Goal: Transaction & Acquisition: Book appointment/travel/reservation

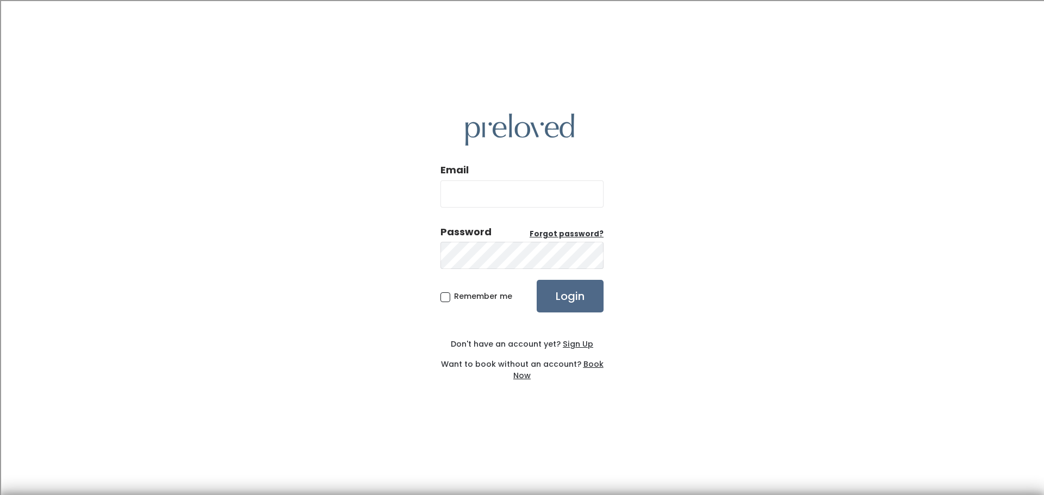
click at [578, 341] on u "Sign Up" at bounding box center [578, 344] width 30 height 11
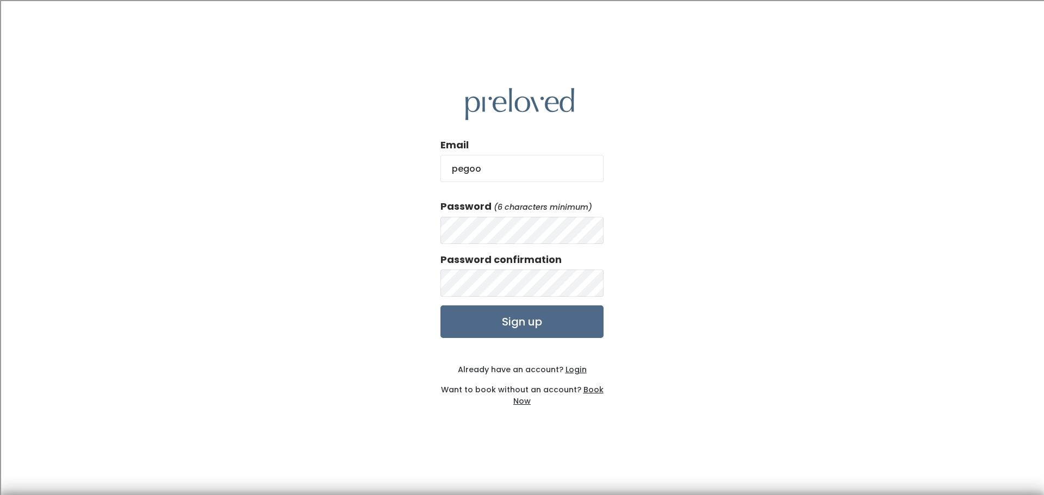
type input "pegoodson@msn.com"
click at [496, 320] on input "Sign up" at bounding box center [521, 321] width 163 height 33
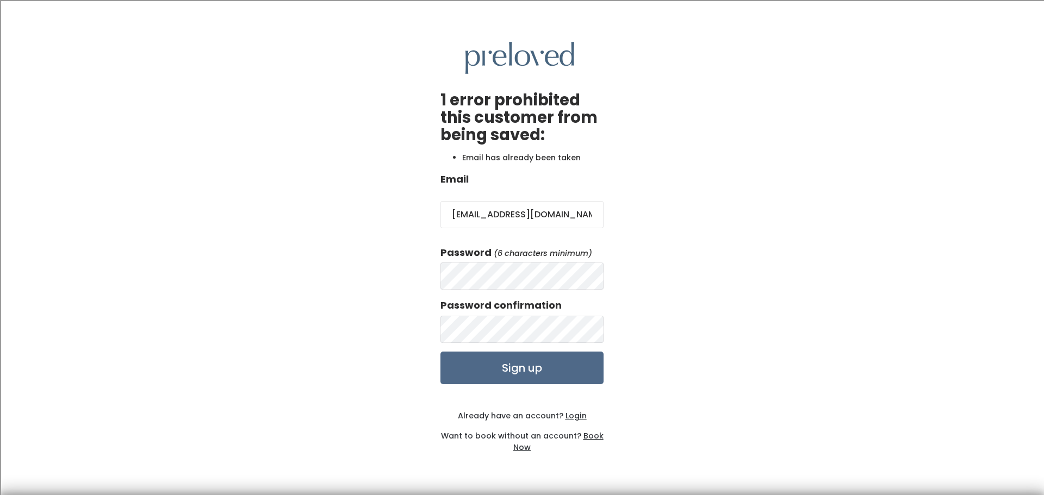
click at [575, 417] on u "Login" at bounding box center [575, 415] width 21 height 11
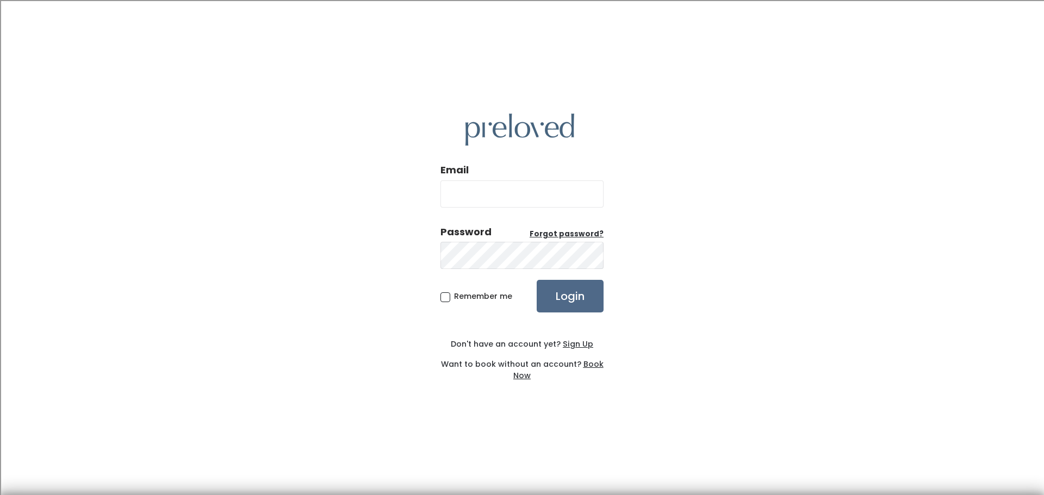
click at [569, 229] on u "Forgot password?" at bounding box center [566, 234] width 74 height 10
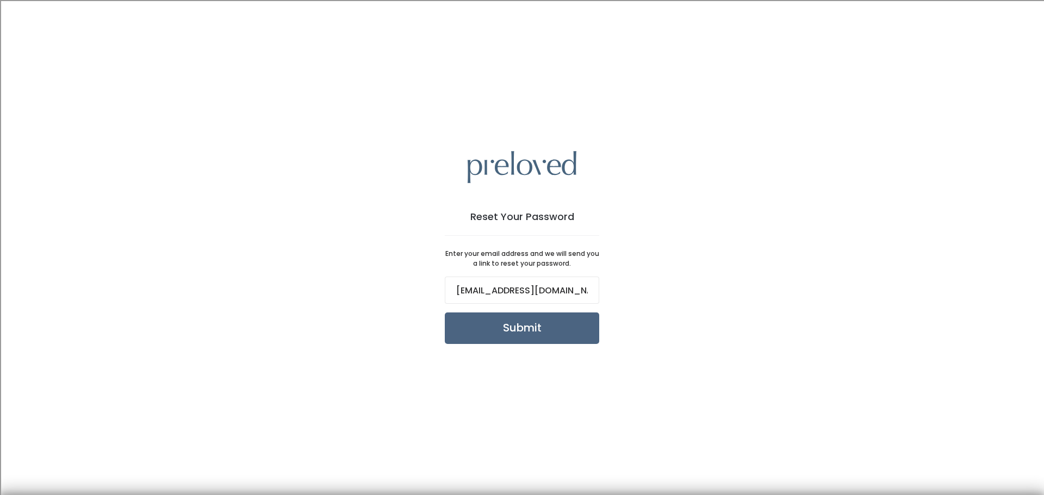
type input "pegoodson@msn.com"
click at [522, 326] on input "Submit" at bounding box center [522, 329] width 154 height 32
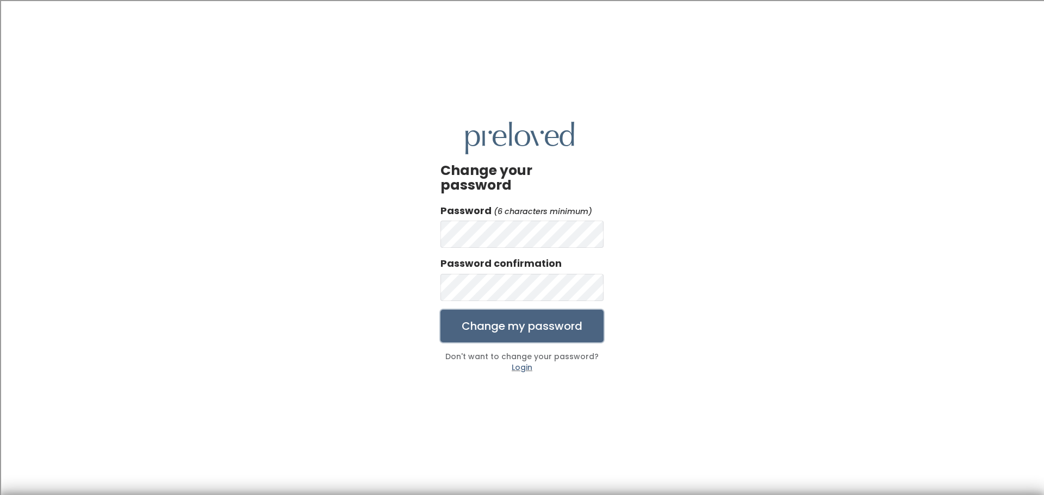
click at [554, 313] on input "Change my password" at bounding box center [521, 326] width 163 height 33
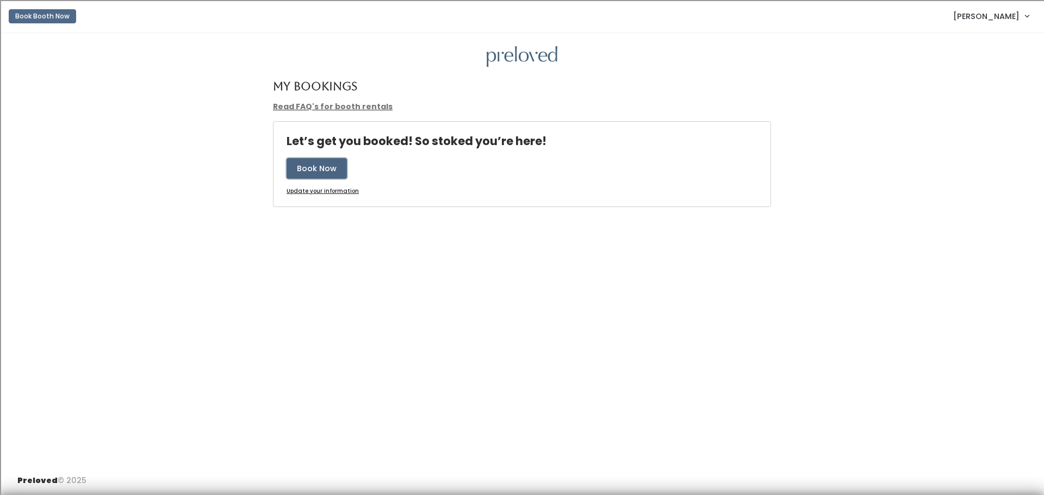
click at [305, 164] on button "Book Now" at bounding box center [316, 168] width 60 height 21
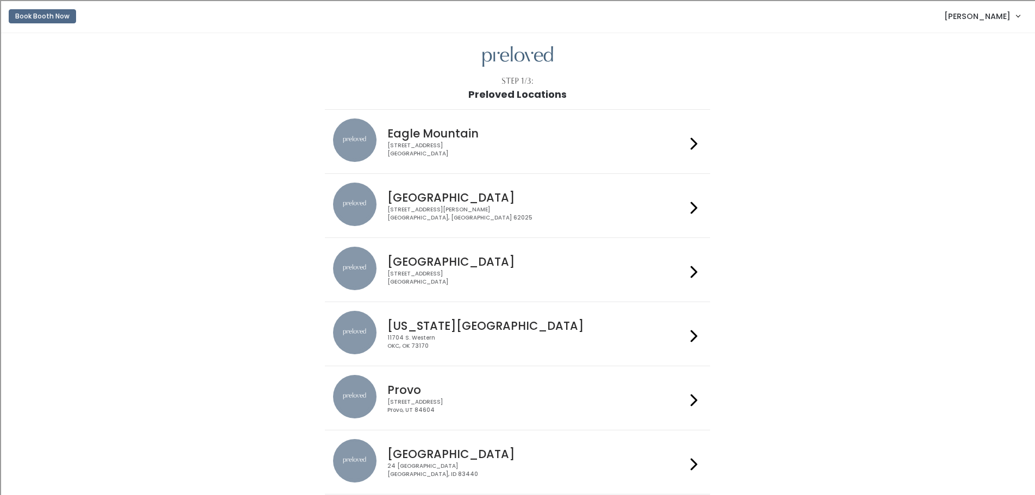
click at [695, 269] on icon at bounding box center [694, 272] width 7 height 16
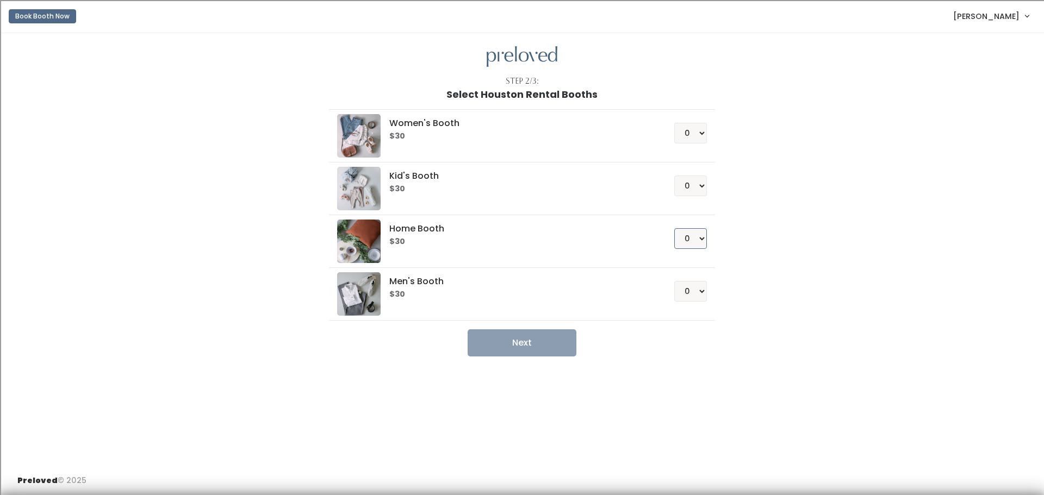
click at [696, 238] on select "0 1 2 3 4" at bounding box center [690, 238] width 33 height 21
select select "1"
click at [674, 228] on select "0 1 2 3 4" at bounding box center [690, 238] width 33 height 21
click at [538, 341] on button "Next" at bounding box center [521, 342] width 109 height 27
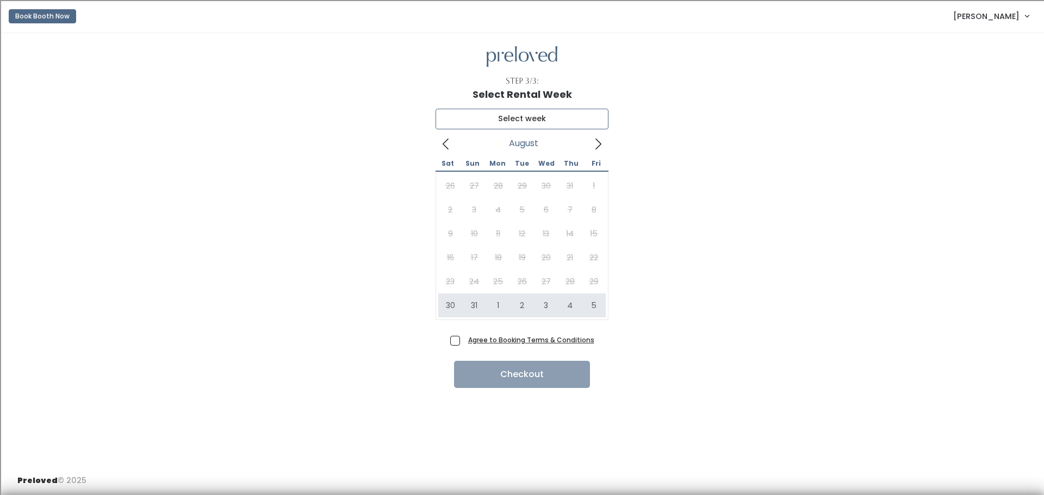
type input "August 30 to September 5"
click at [464, 340] on span "Agree to Booking Terms & Conditions" at bounding box center [529, 339] width 130 height 11
click at [464, 340] on input "Agree to Booking Terms & Conditions" at bounding box center [467, 337] width 7 height 7
checkbox input "true"
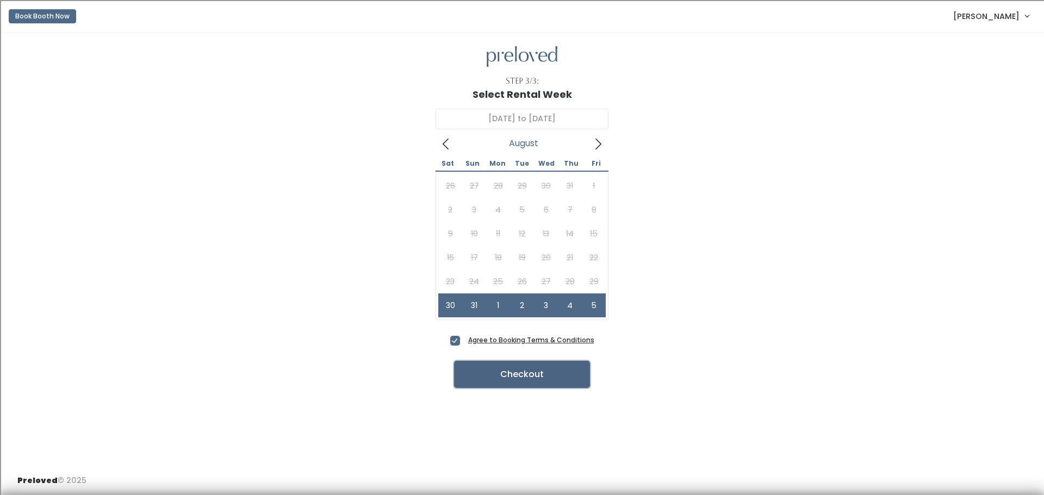
click at [519, 377] on button "Checkout" at bounding box center [522, 374] width 136 height 27
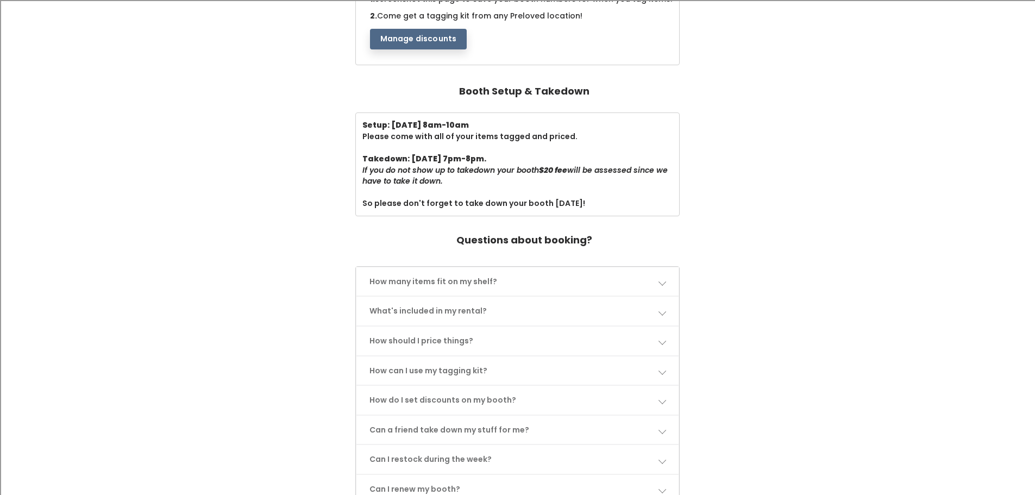
scroll to position [326, 0]
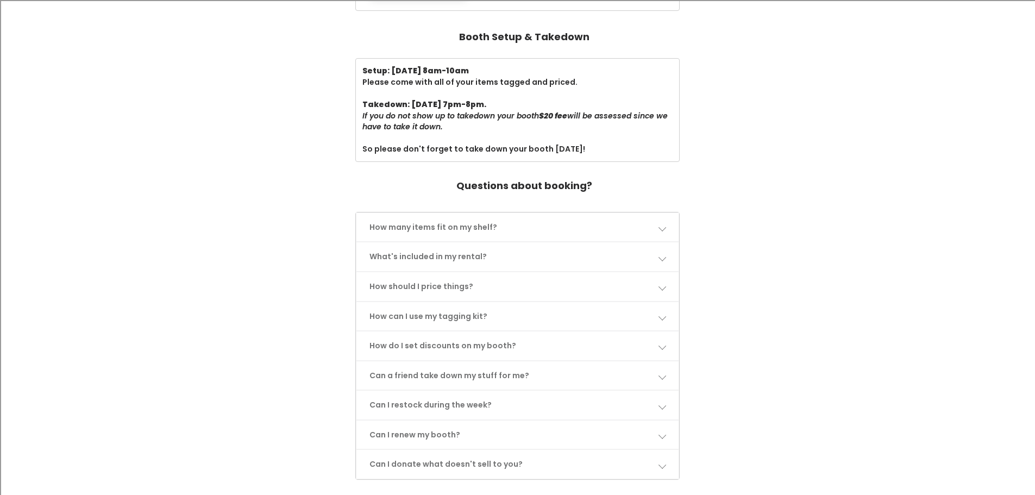
click at [667, 226] on link "How many items fit on my shelf?" at bounding box center [518, 227] width 323 height 29
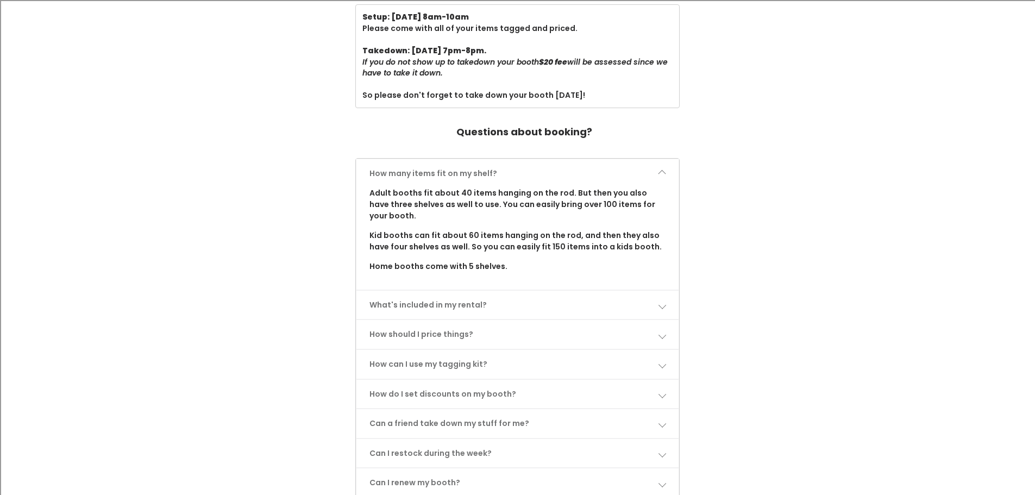
scroll to position [380, 0]
click at [661, 301] on span at bounding box center [662, 305] width 8 height 8
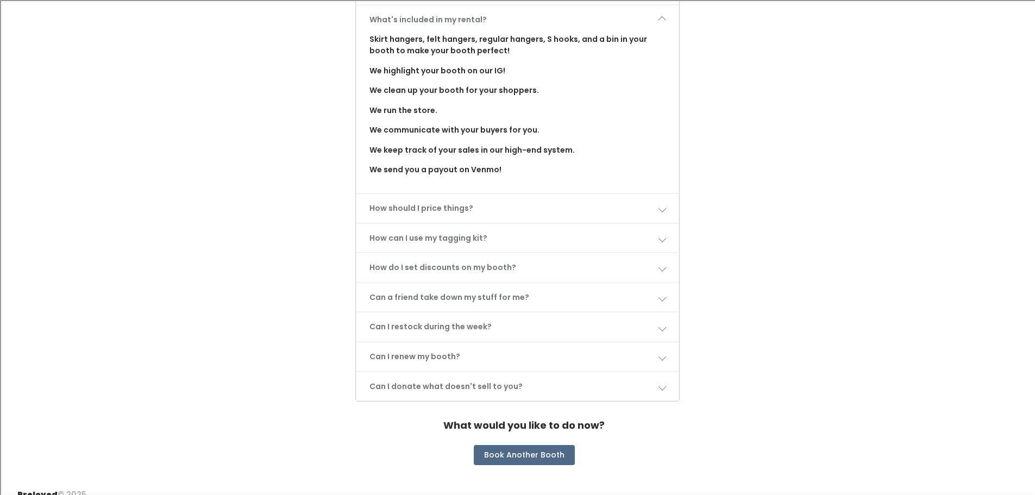
scroll to position [679, 0]
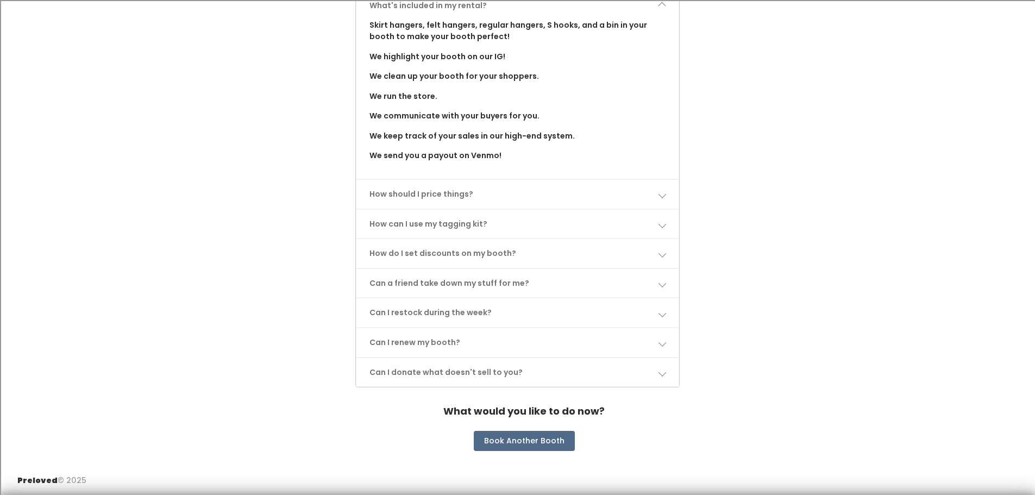
click at [424, 190] on link "How should I price things?" at bounding box center [518, 194] width 323 height 29
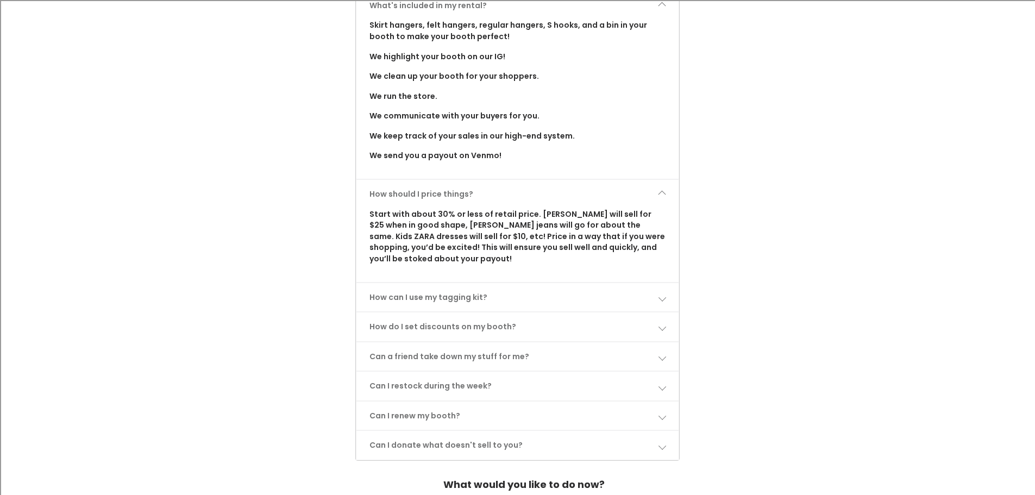
click at [416, 289] on link "How can I use my tagging kit?" at bounding box center [518, 297] width 323 height 29
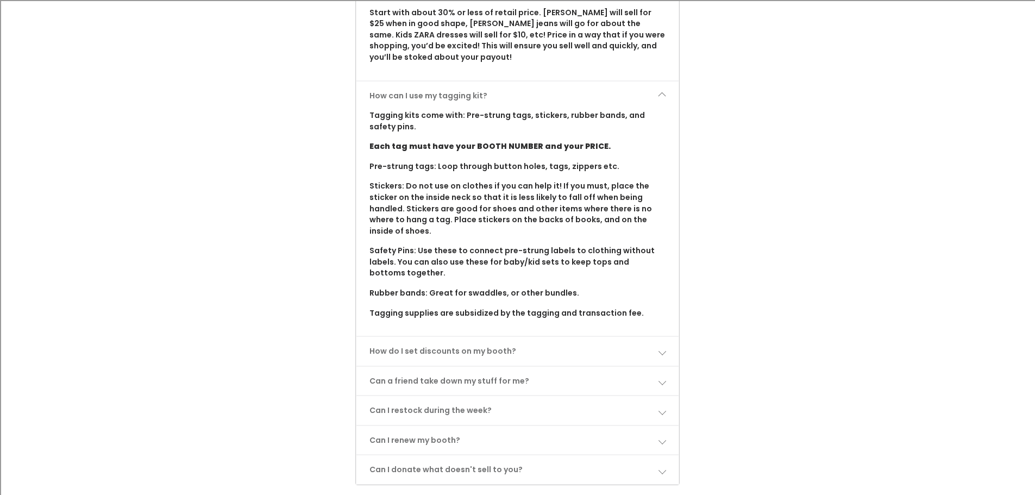
scroll to position [897, 0]
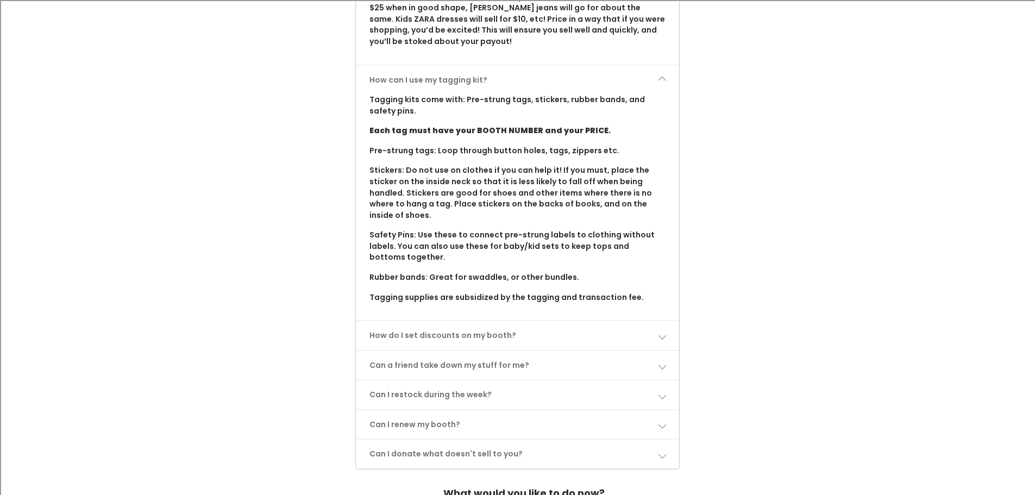
click at [420, 335] on link "How do I set discounts on my booth?" at bounding box center [518, 335] width 323 height 29
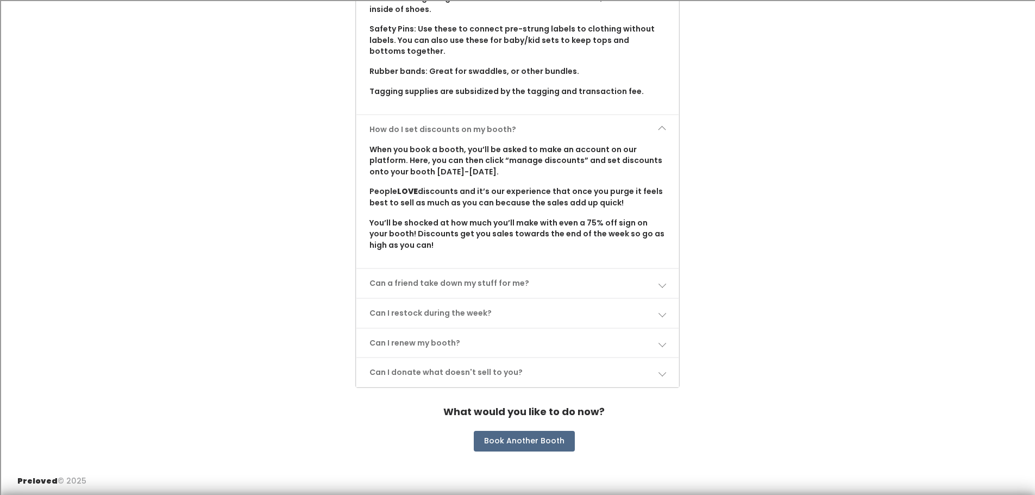
scroll to position [1103, 0]
click at [660, 279] on span at bounding box center [662, 283] width 8 height 8
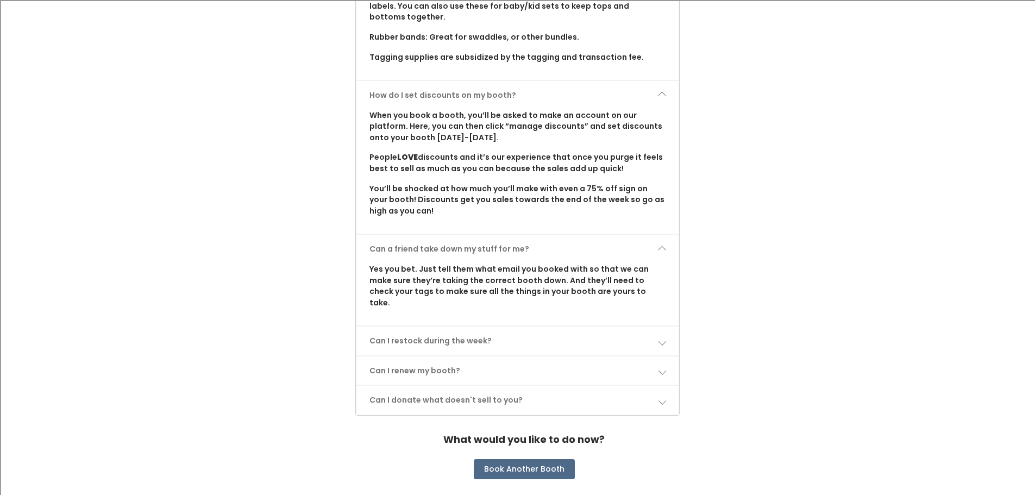
scroll to position [1154, 0]
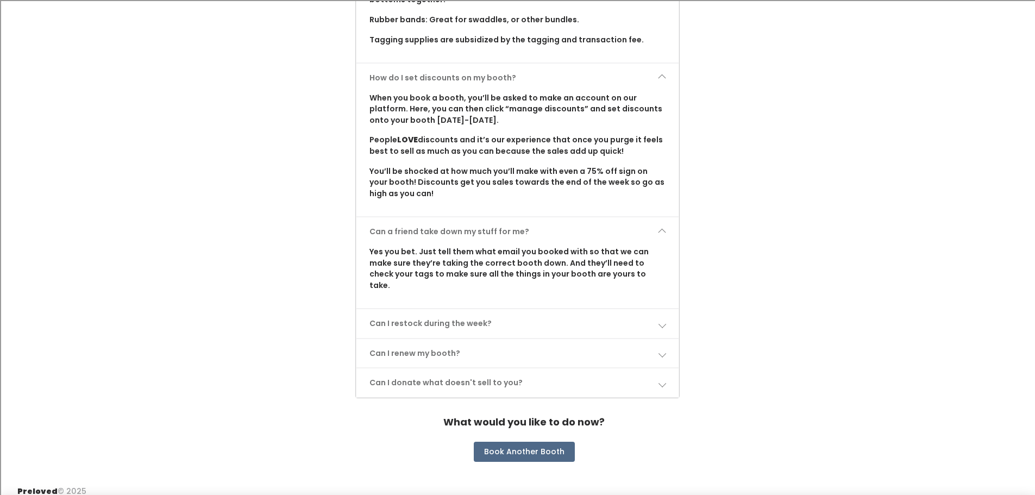
click at [602, 309] on link "Can I restock during the week?" at bounding box center [518, 323] width 323 height 29
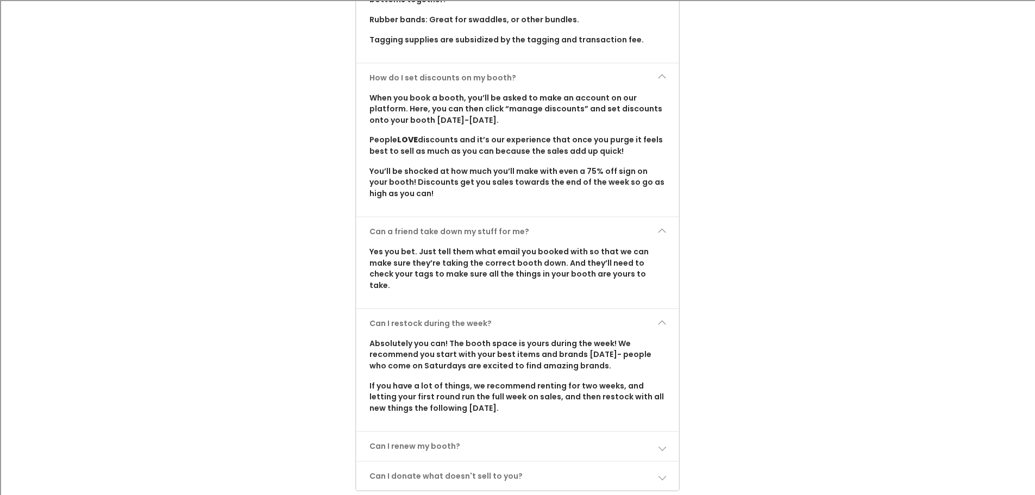
click at [659, 443] on span at bounding box center [662, 447] width 8 height 8
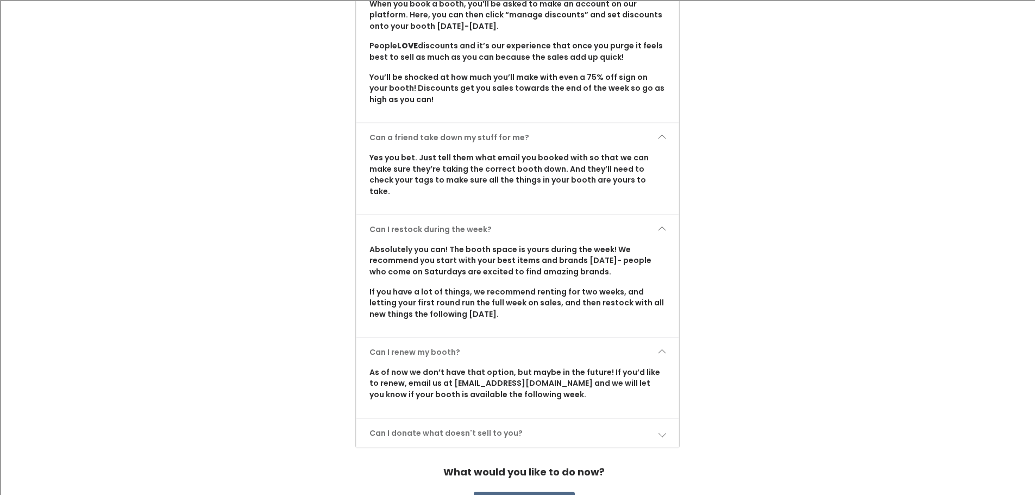
scroll to position [1263, 0]
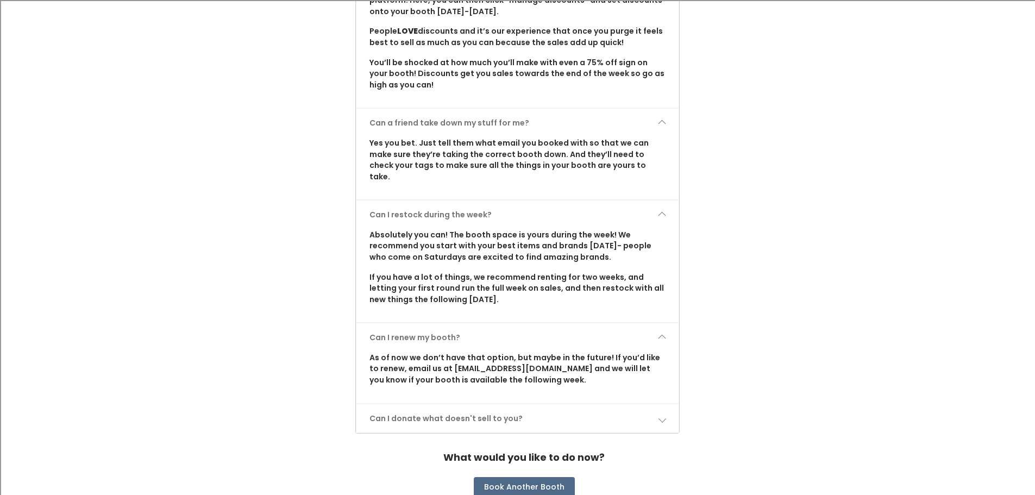
click at [498, 409] on link "Can I donate what doesn't sell to you?" at bounding box center [518, 418] width 323 height 29
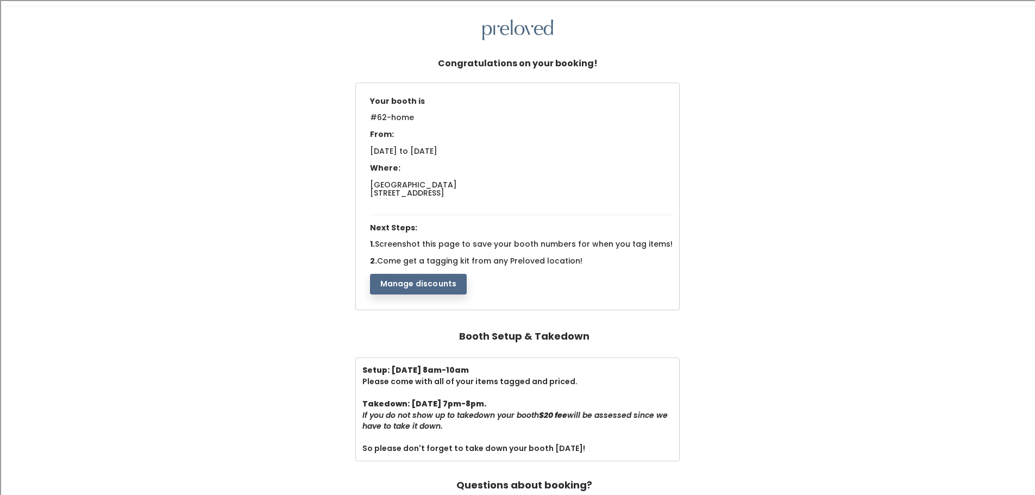
scroll to position [0, 0]
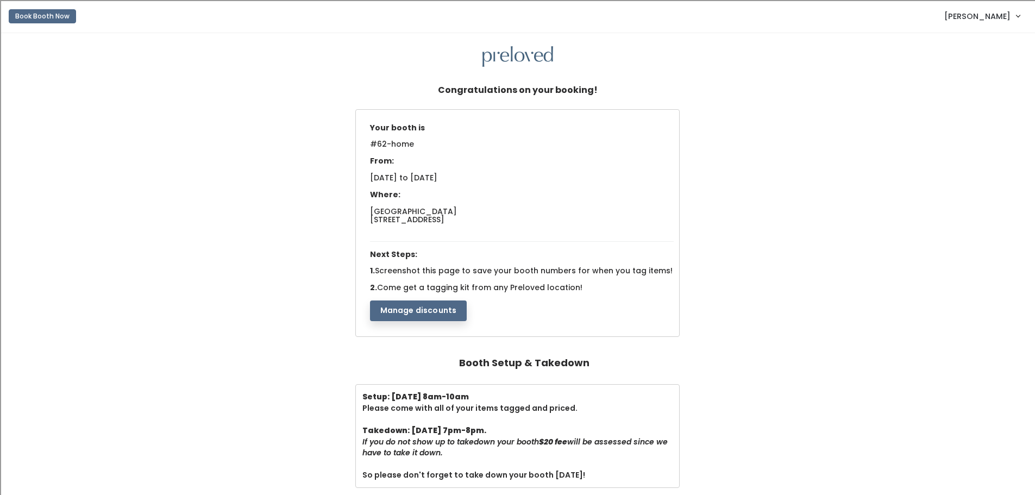
click at [400, 305] on button "Manage discounts" at bounding box center [418, 311] width 97 height 21
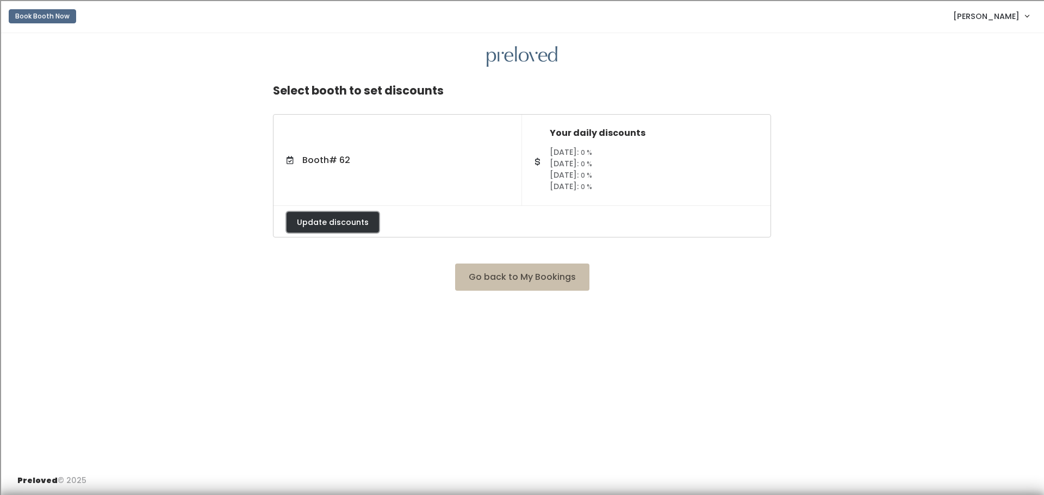
click at [319, 218] on button "Update discounts" at bounding box center [332, 222] width 92 height 21
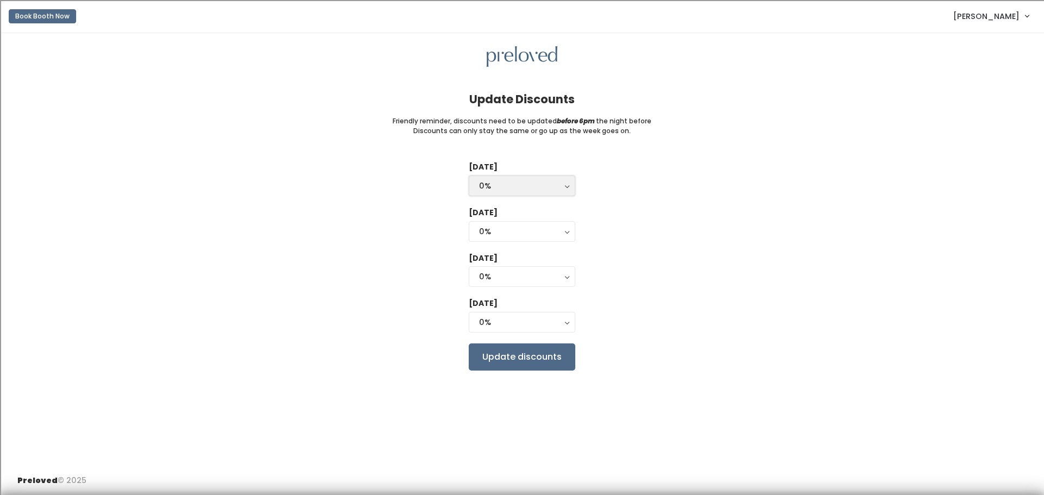
click at [571, 182] on button "0%" at bounding box center [522, 186] width 107 height 21
click at [571, 181] on button "0%" at bounding box center [522, 186] width 107 height 21
click at [568, 228] on button "0%" at bounding box center [522, 231] width 107 height 21
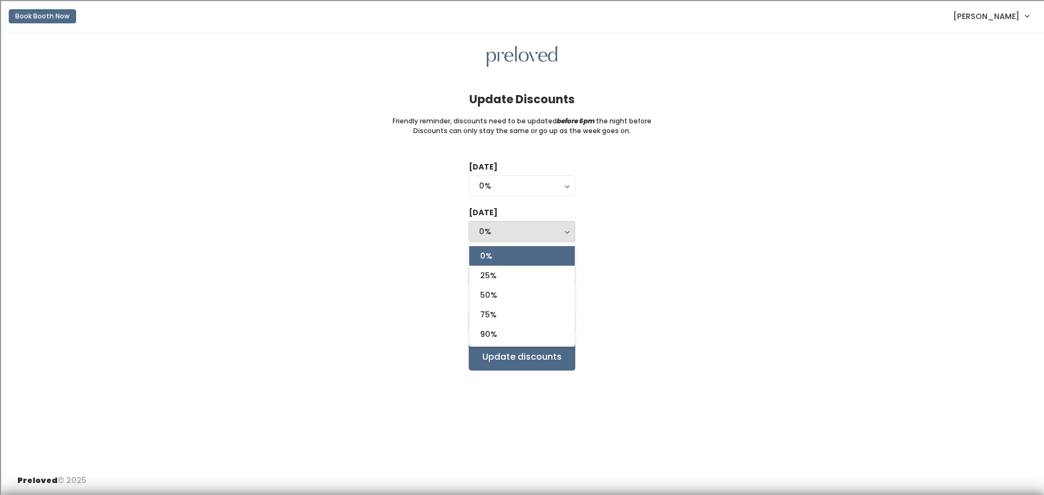
click at [568, 227] on button "0%" at bounding box center [522, 231] width 107 height 21
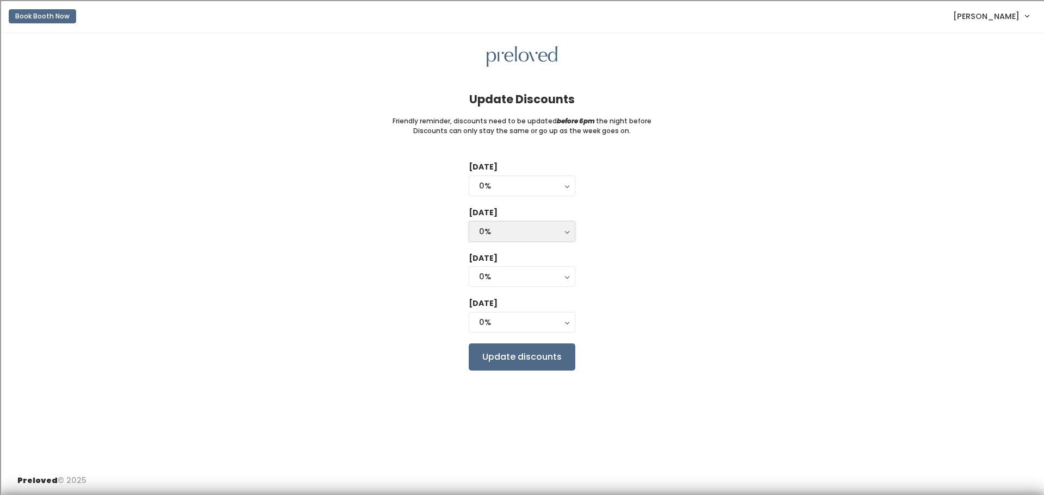
click at [565, 230] on button "0%" at bounding box center [522, 231] width 107 height 21
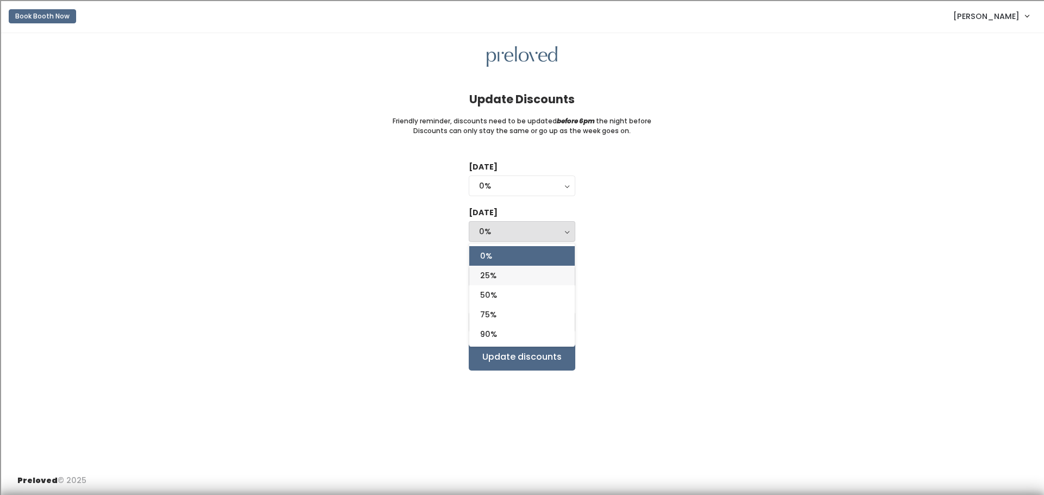
click at [535, 279] on link "25%" at bounding box center [521, 276] width 105 height 20
select select "25%"
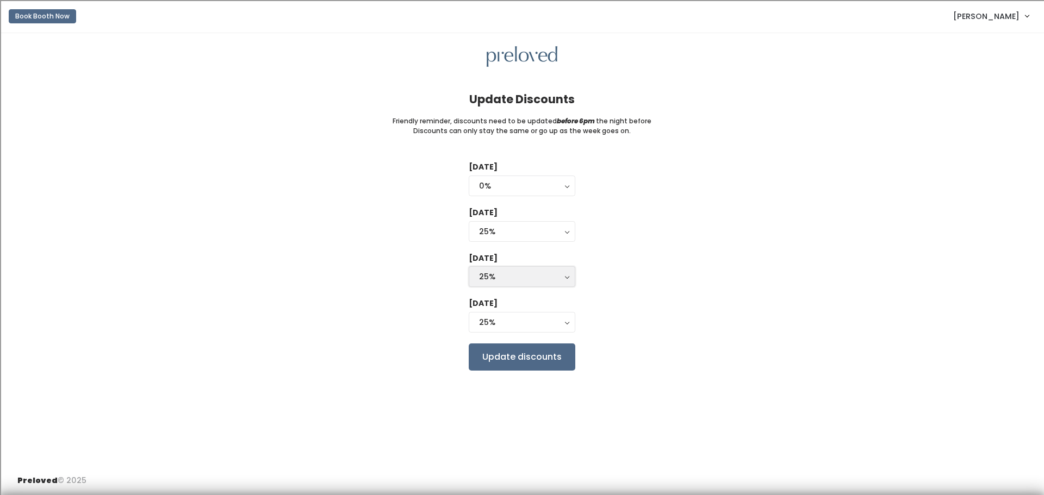
click at [567, 277] on button "25%" at bounding box center [522, 276] width 107 height 21
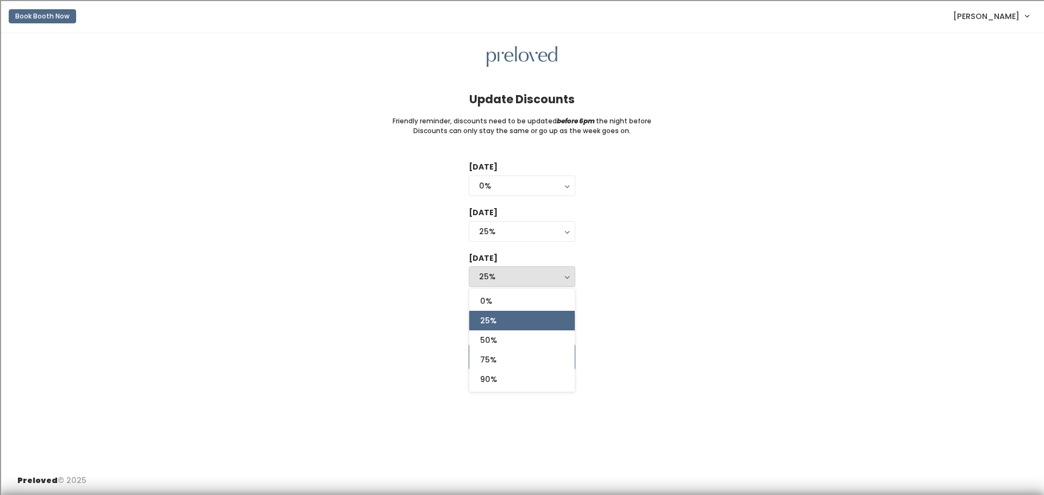
click at [569, 274] on button "25%" at bounding box center [522, 276] width 107 height 21
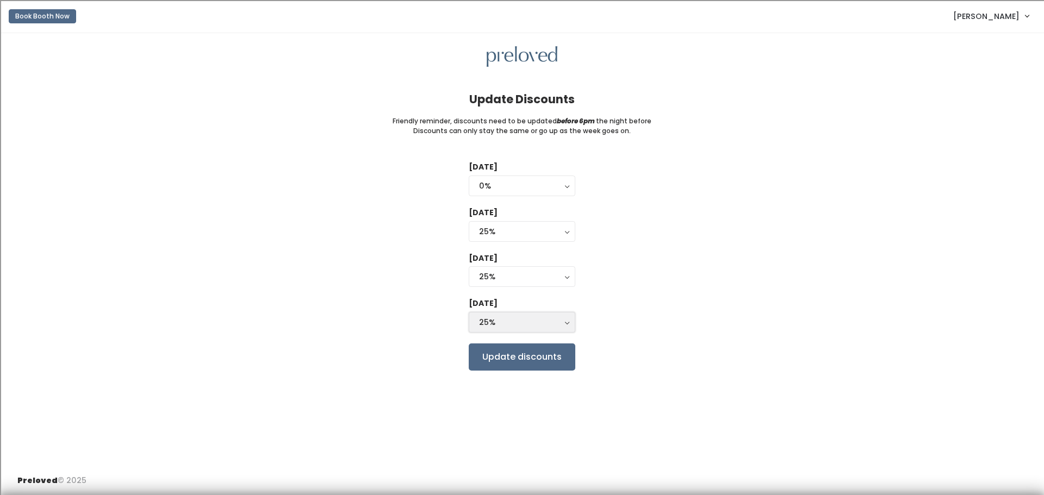
click at [568, 323] on button "25%" at bounding box center [522, 322] width 107 height 21
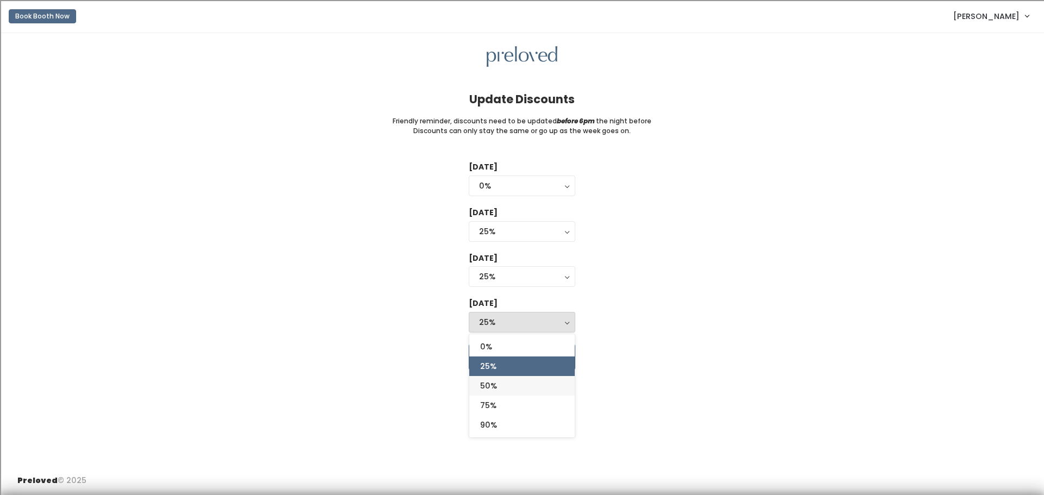
click at [535, 388] on link "50%" at bounding box center [521, 386] width 105 height 20
select select "50%"
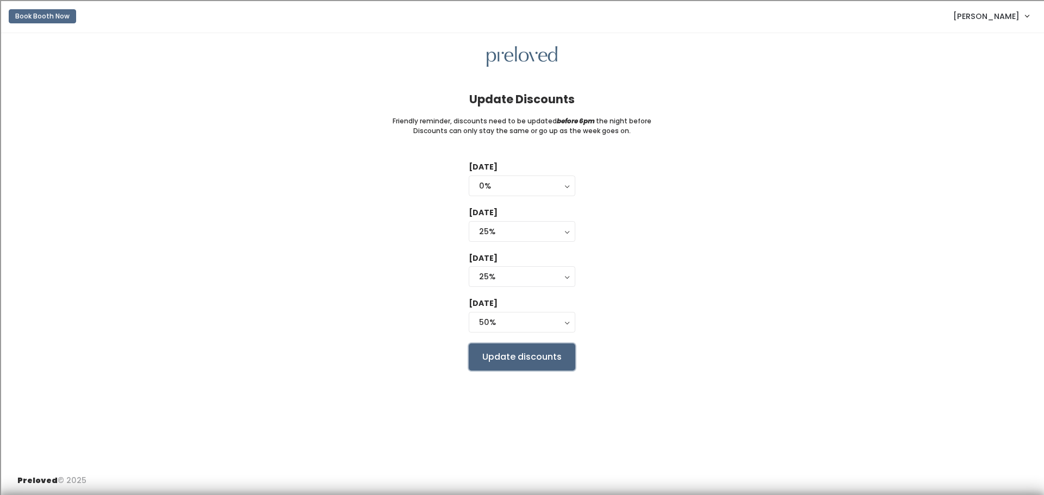
click at [552, 359] on input "Update discounts" at bounding box center [522, 357] width 107 height 27
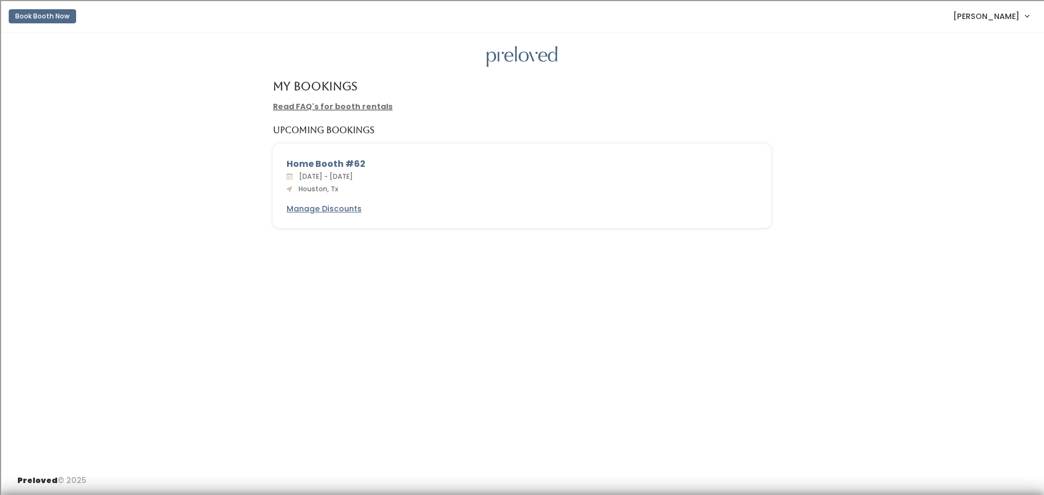
click at [978, 17] on span "[PERSON_NAME]" at bounding box center [986, 16] width 66 height 12
click at [979, 61] on link "Account settings" at bounding box center [989, 63] width 97 height 20
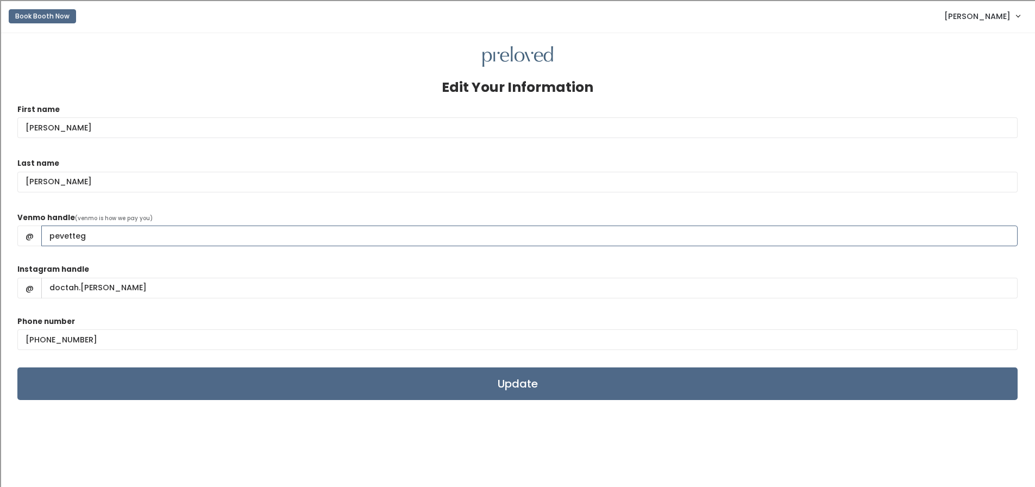
click at [64, 236] on input "pevetteg" at bounding box center [529, 236] width 977 height 21
drag, startPoint x: 58, startPoint y: 236, endPoint x: 31, endPoint y: 236, distance: 26.6
click at [31, 236] on div "@ pevetteg" at bounding box center [517, 236] width 1001 height 21
type input "PEvetteG"
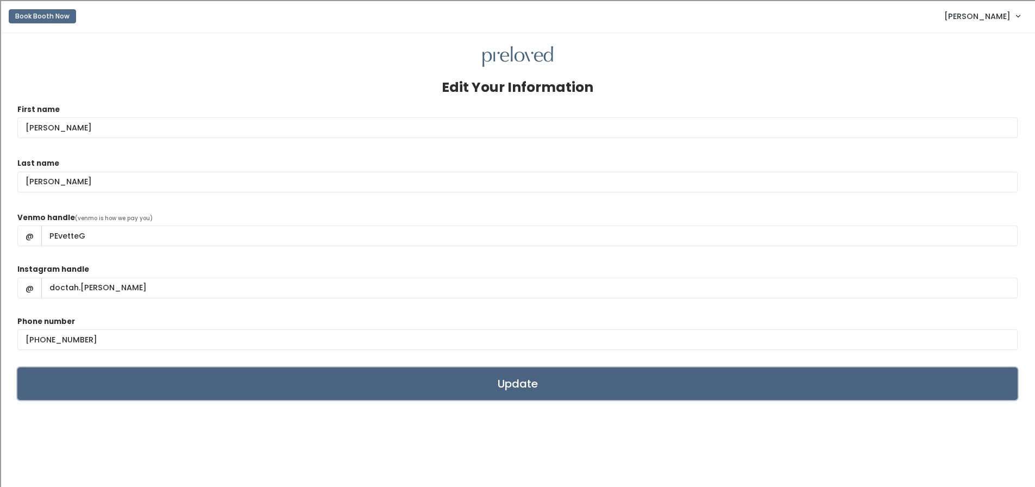
click at [361, 384] on input "Update" at bounding box center [517, 383] width 1001 height 33
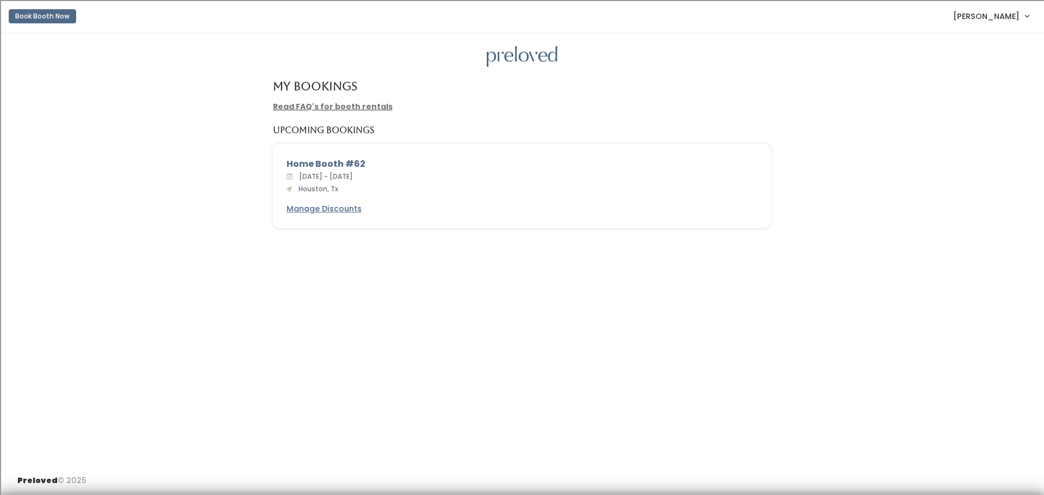
click at [1009, 14] on span "[PERSON_NAME]" at bounding box center [986, 16] width 66 height 12
click at [986, 41] on link "My bookings" at bounding box center [989, 43] width 97 height 20
click at [996, 17] on span "[PERSON_NAME]" at bounding box center [986, 16] width 66 height 12
click at [977, 60] on link "Account settings" at bounding box center [989, 63] width 97 height 20
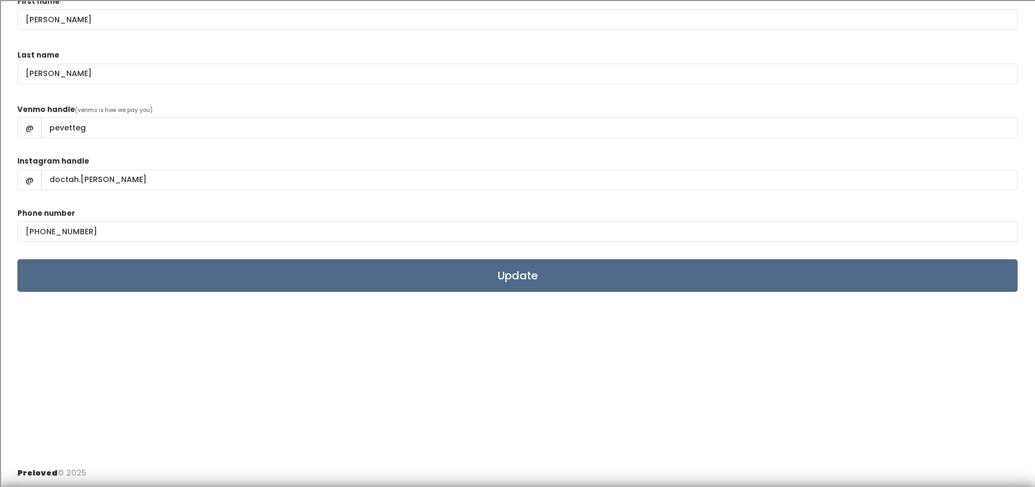
scroll to position [117, 0]
